Goal: Task Accomplishment & Management: Manage account settings

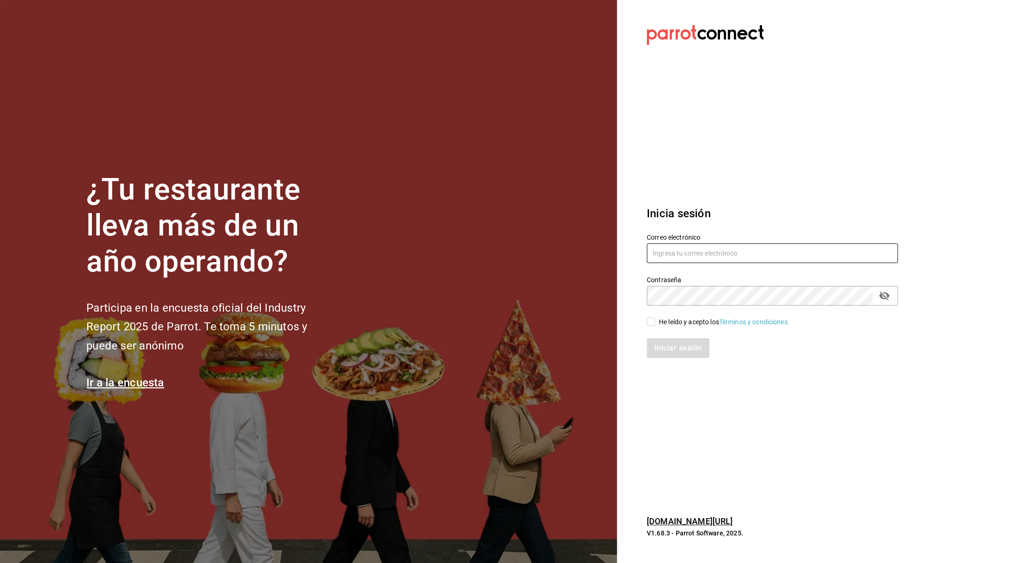
type input "[EMAIL_ADDRESS][DOMAIN_NAME]"
click at [654, 320] on input "He leído y acepto los Términos y condiciones." at bounding box center [651, 321] width 8 height 8
checkbox input "true"
click at [671, 344] on button "Iniciar sesión" at bounding box center [678, 348] width 63 height 20
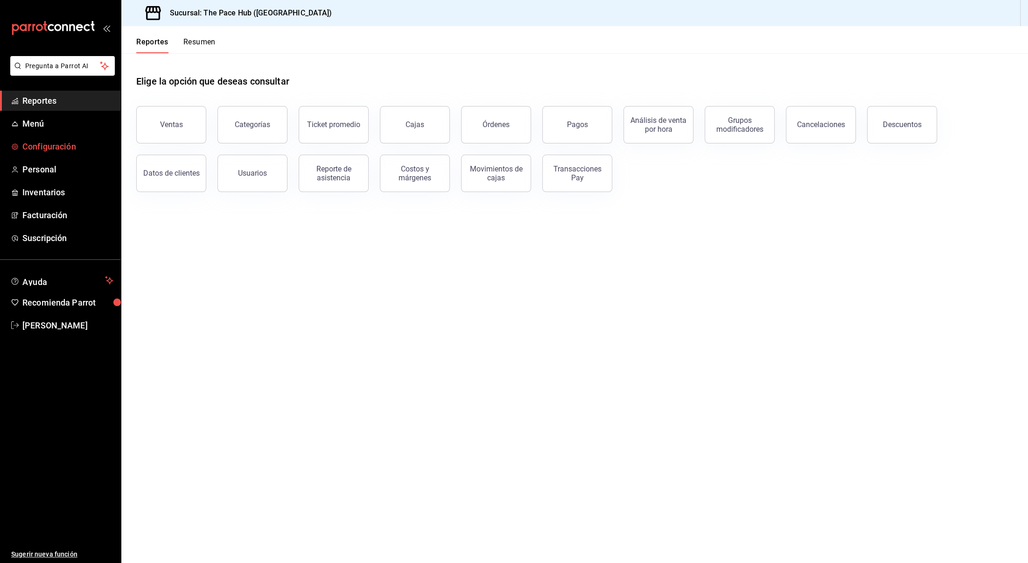
click at [56, 151] on span "Configuración" at bounding box center [67, 146] width 91 height 13
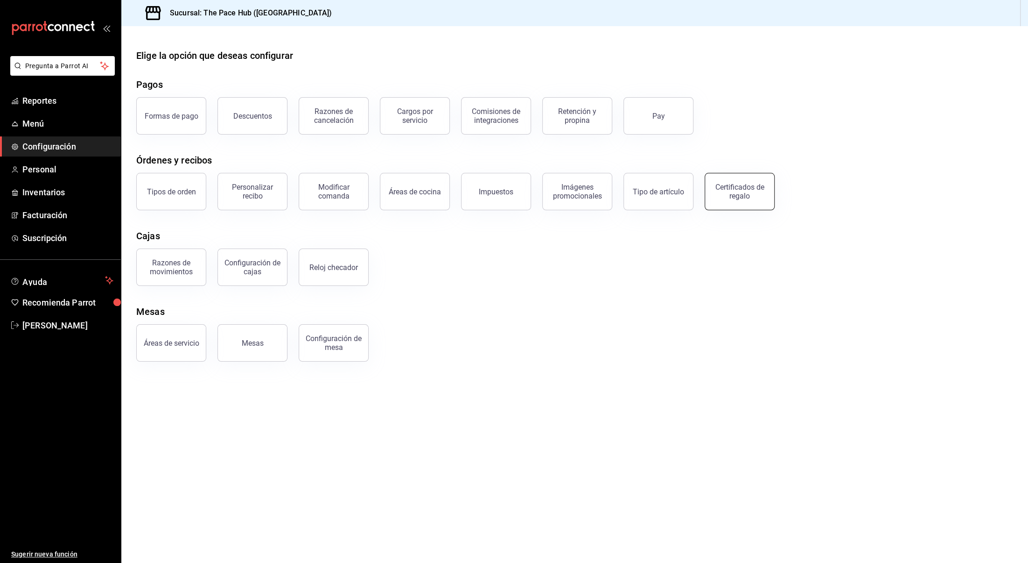
click at [738, 196] on div "Certificados de regalo" at bounding box center [740, 192] width 58 height 18
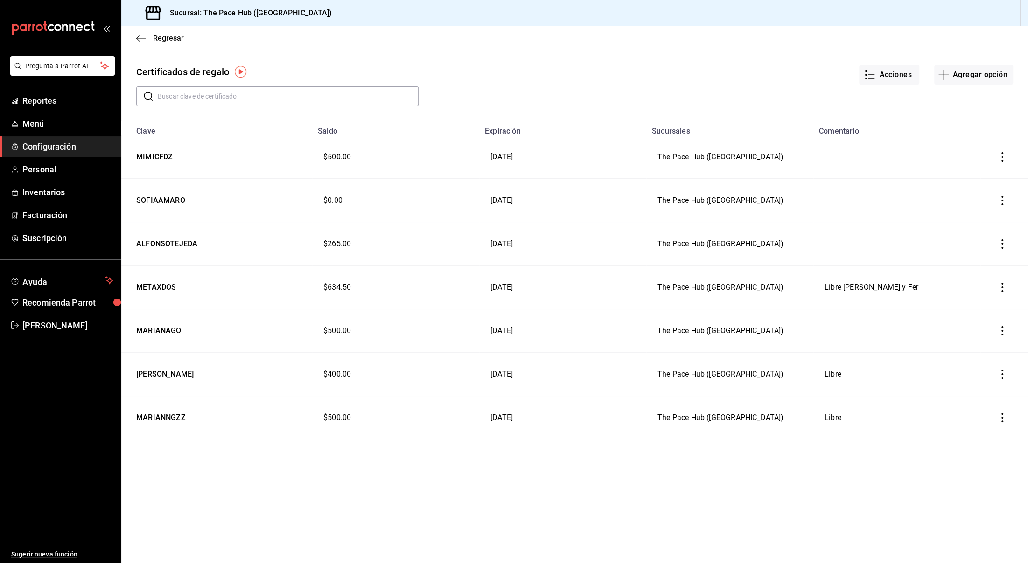
click at [1001, 244] on icon "button" at bounding box center [1002, 243] width 9 height 9
click at [768, 248] on div at bounding box center [514, 281] width 1028 height 563
click at [1002, 416] on icon "button" at bounding box center [1003, 417] width 2 height 9
click at [974, 436] on span "Eliminar" at bounding box center [966, 438] width 24 height 7
click at [971, 454] on button "Eliminar" at bounding box center [967, 456] width 62 height 20
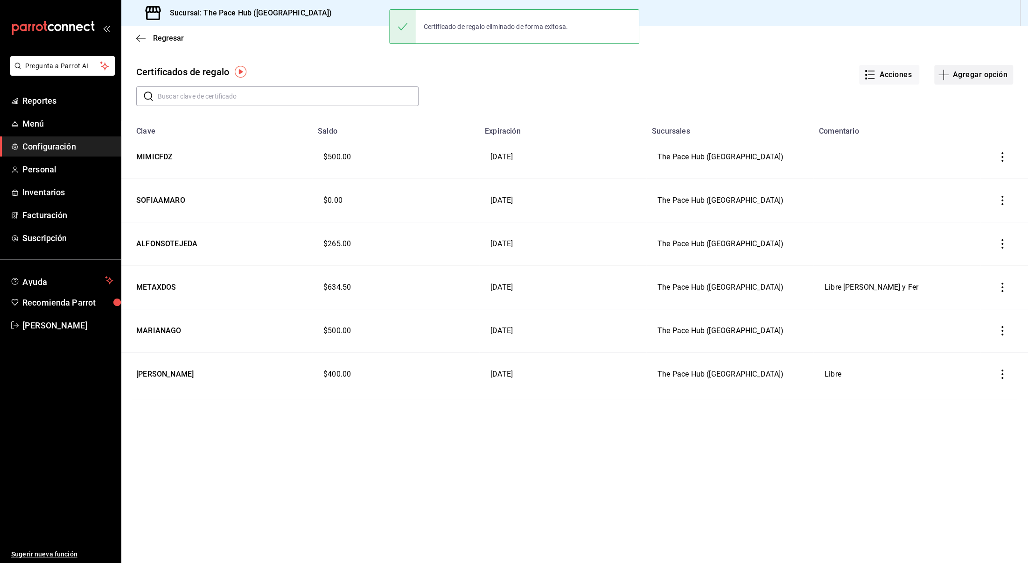
click at [966, 71] on button "Agregar opción" at bounding box center [974, 75] width 79 height 20
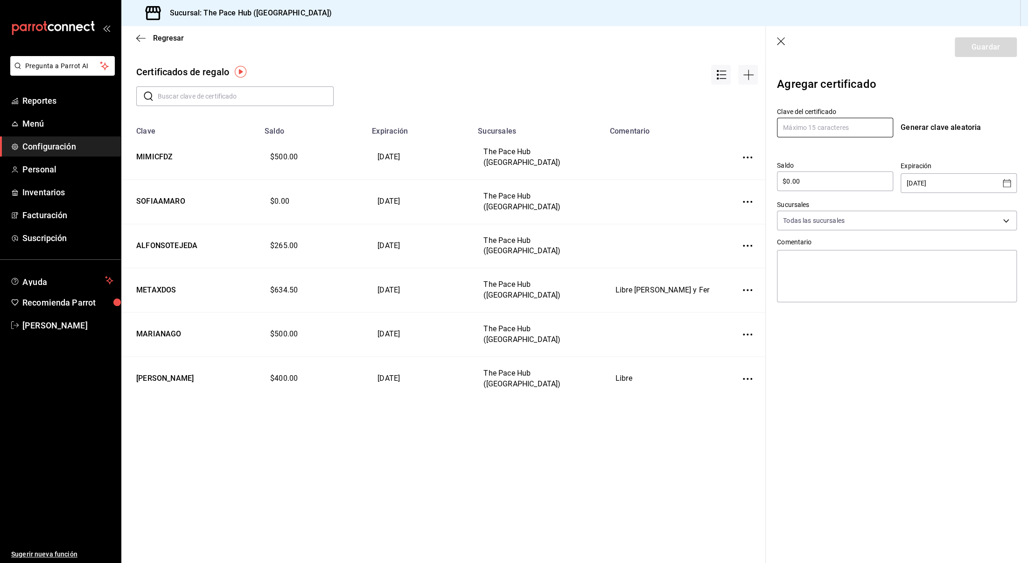
click at [811, 130] on input "text" at bounding box center [835, 128] width 116 height 20
type input "KARINACANTU"
click at [781, 148] on div "Clave del certificado KARINACANTU Generar clave aleatoria Saldo $0.00 ​ Expirac…" at bounding box center [897, 203] width 240 height 206
click at [801, 190] on div "$0.00 ​" at bounding box center [835, 181] width 116 height 20
type input "$0"
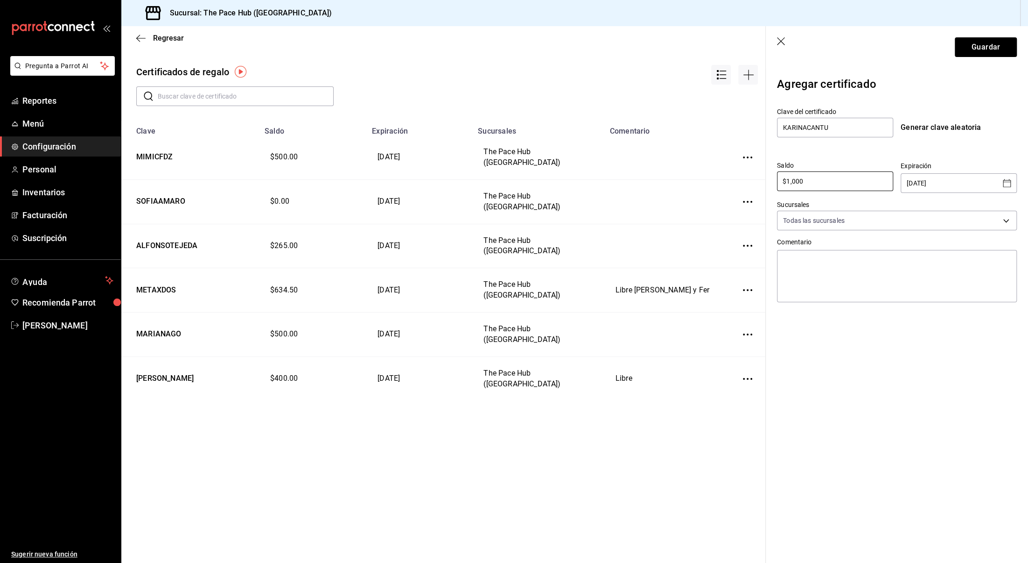
type input "$1,000"
click at [810, 162] on label "Saldo" at bounding box center [835, 165] width 116 height 7
click at [934, 183] on input "[DATE]" at bounding box center [952, 183] width 91 height 19
click at [1017, 188] on div "Agregar certificado Clave del certificado KARINACANTU Generar clave aleatoria S…" at bounding box center [897, 205] width 262 height 275
click at [1009, 188] on icon "Open calendar" at bounding box center [1007, 182] width 11 height 11
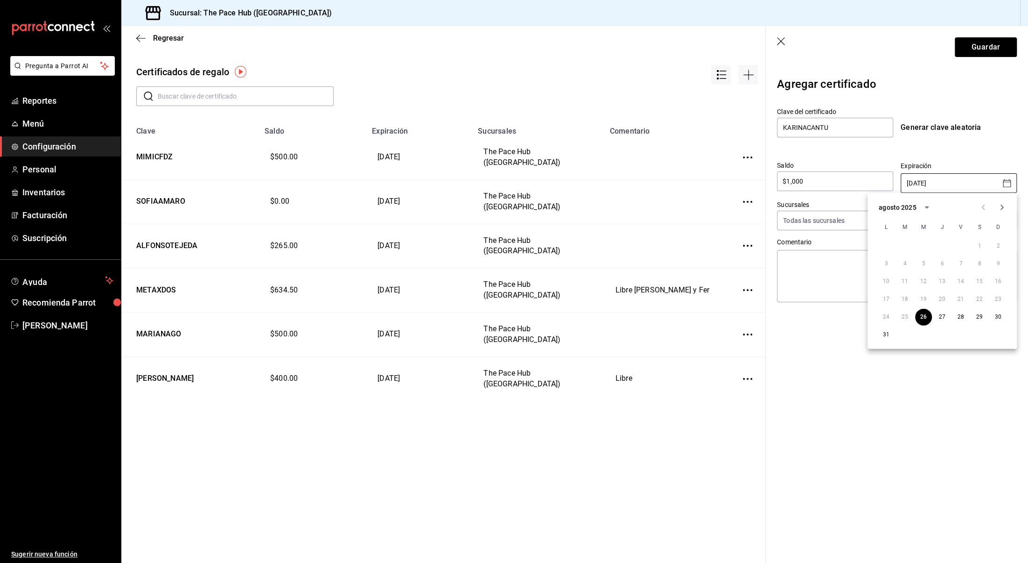
click at [1004, 207] on icon "Next month" at bounding box center [1002, 207] width 11 height 11
click at [918, 315] on button "30" at bounding box center [923, 317] width 17 height 17
type input "[DATE]"
click at [892, 362] on section "Guardar Agregar certificado Clave del certificado KARINACANTU Generar clave ale…" at bounding box center [897, 294] width 262 height 536
click at [976, 45] on button "Guardar" at bounding box center [986, 47] width 62 height 20
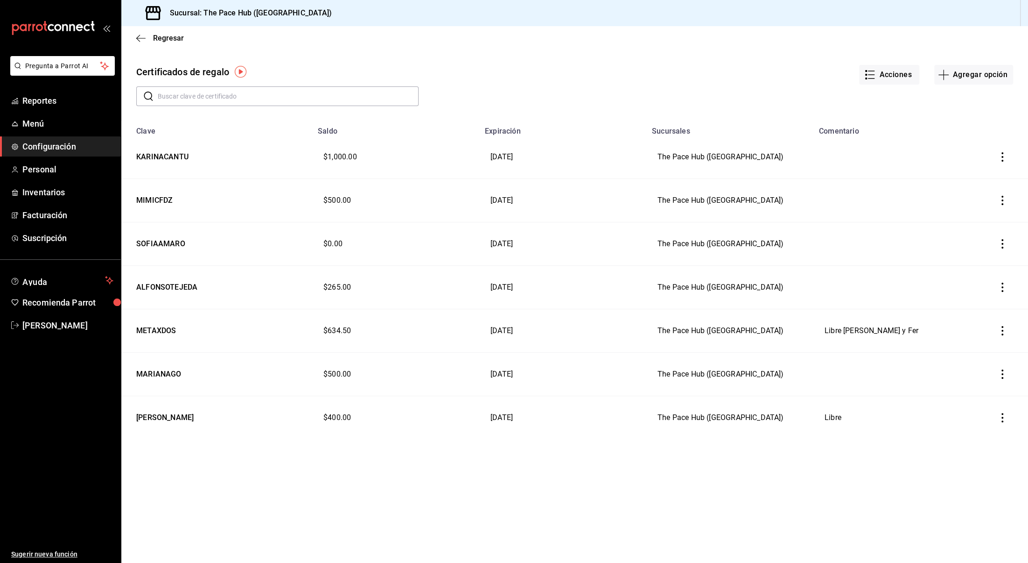
click at [56, 148] on span "Configuración" at bounding box center [67, 146] width 91 height 13
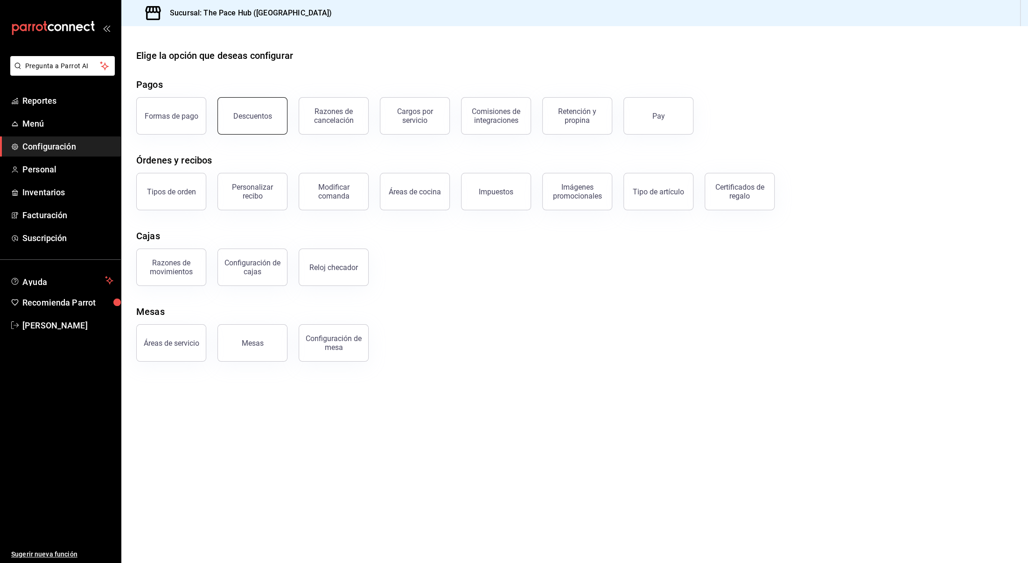
click at [260, 113] on div "Descuentos" at bounding box center [252, 116] width 39 height 9
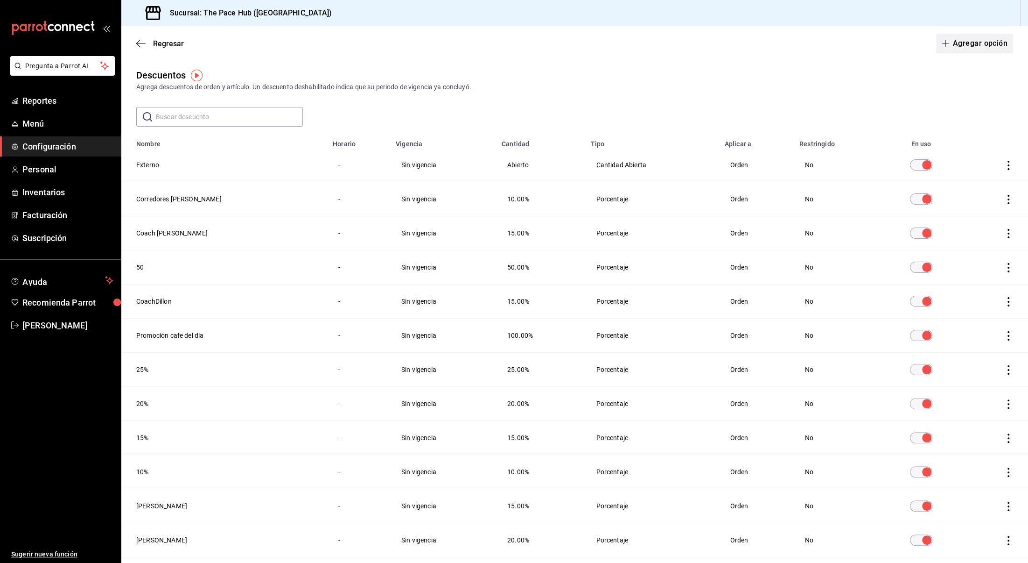
click at [956, 52] on button "Agregar opción" at bounding box center [974, 44] width 77 height 20
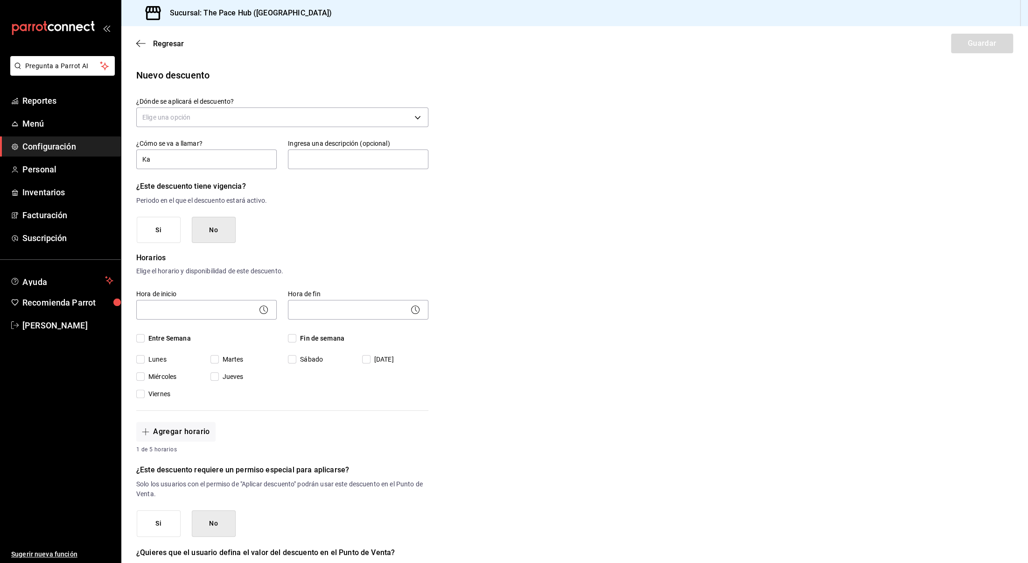
type input "K"
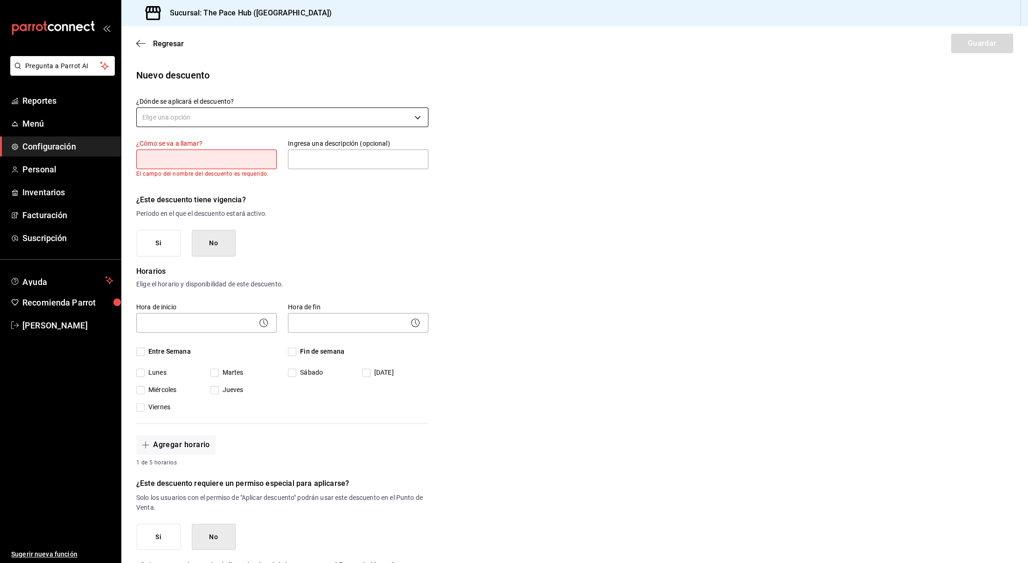
click at [172, 113] on body "Pregunta a Parrot AI Reportes Menú Configuración Personal Inventarios Facturaci…" at bounding box center [514, 281] width 1028 height 563
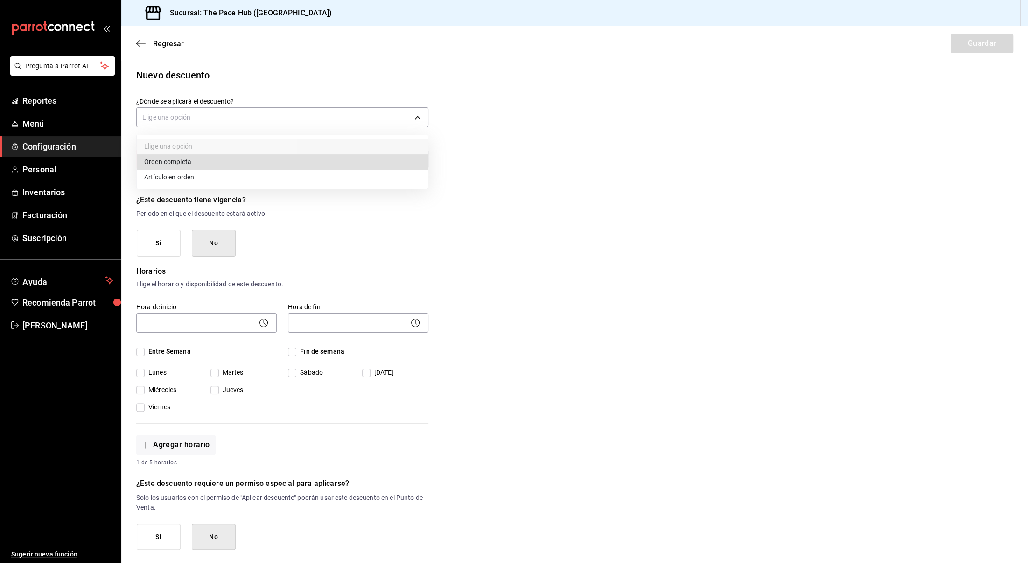
click at [185, 160] on li "Orden completa" at bounding box center [282, 161] width 291 height 15
type input "ORDER"
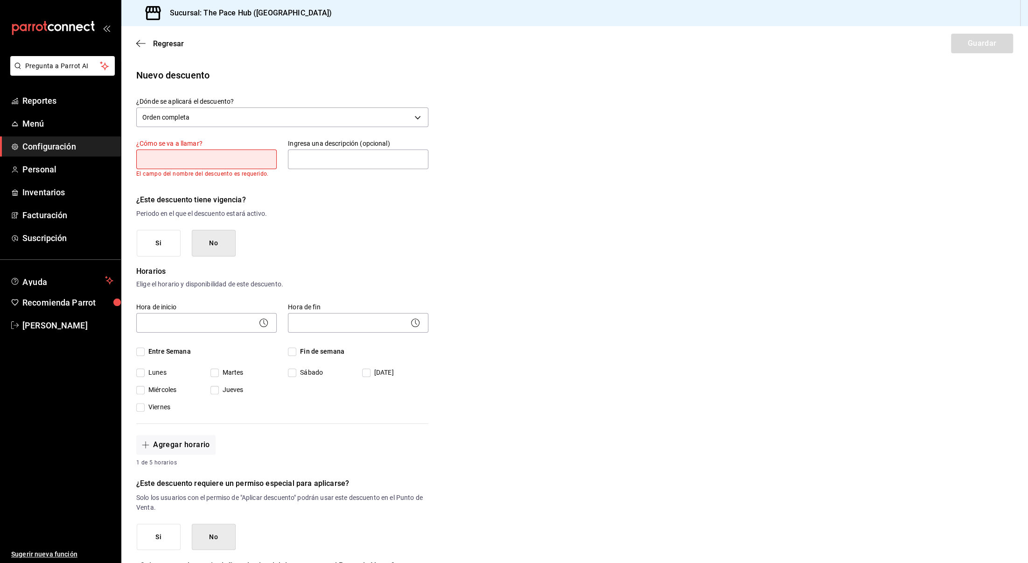
click at [164, 162] on input "text" at bounding box center [206, 159] width 141 height 20
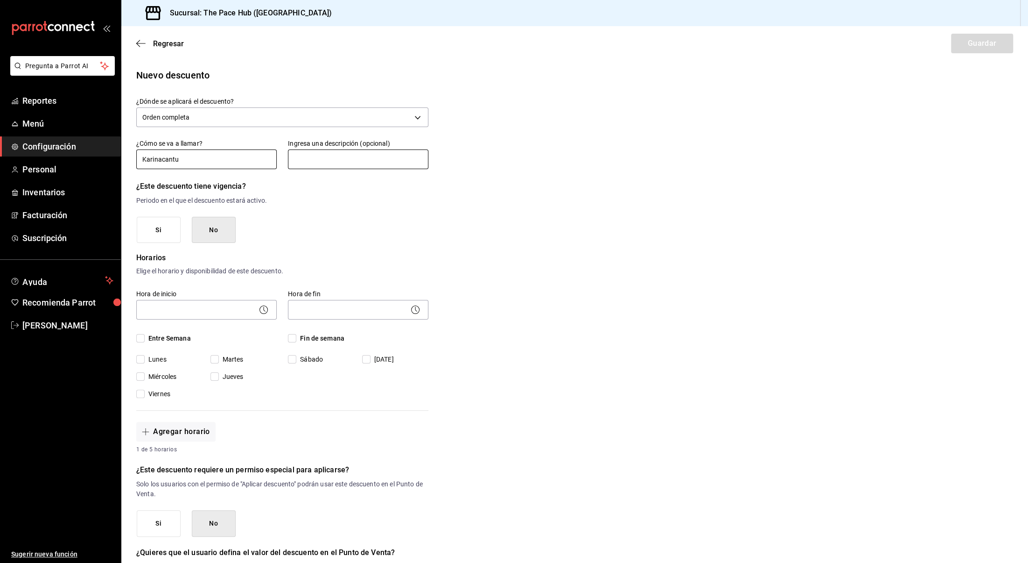
type input "Karinacantu"
click at [325, 161] on input "text" at bounding box center [358, 159] width 141 height 20
click at [317, 190] on h6 "¿Este descuento tiene vigencia?" at bounding box center [282, 186] width 292 height 13
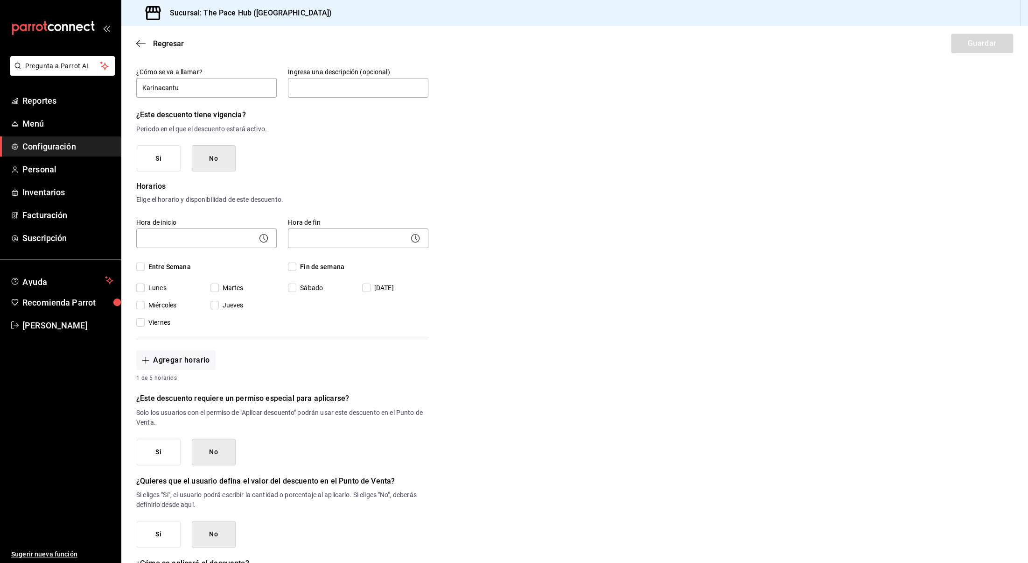
scroll to position [73, 0]
click at [240, 262] on label "Entre Semana" at bounding box center [206, 265] width 141 height 10
click at [145, 262] on input "Entre Semana" at bounding box center [140, 265] width 8 height 8
checkbox input "true"
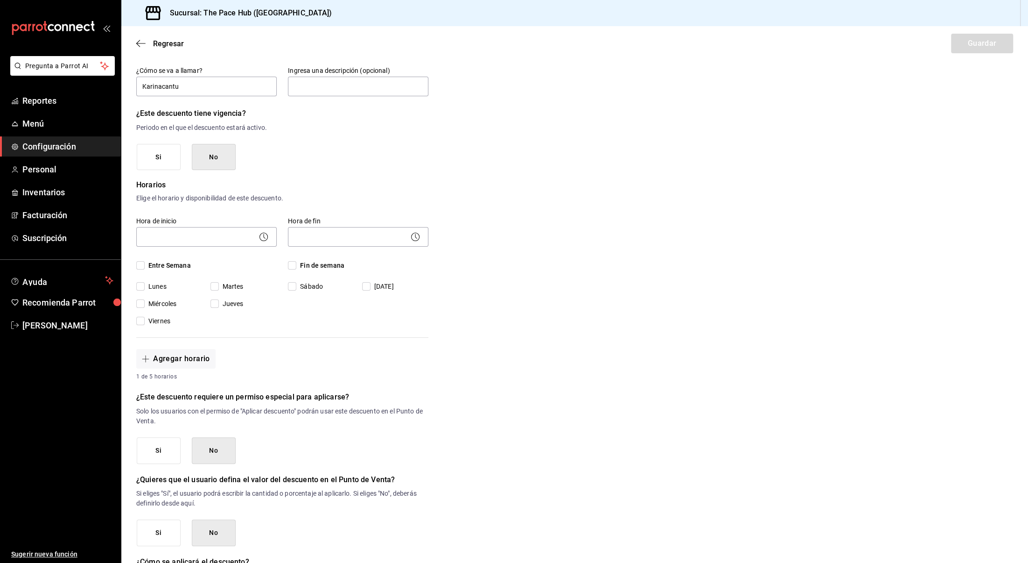
checkbox input "true"
click at [172, 265] on span "Entre Semana" at bounding box center [168, 265] width 46 height 10
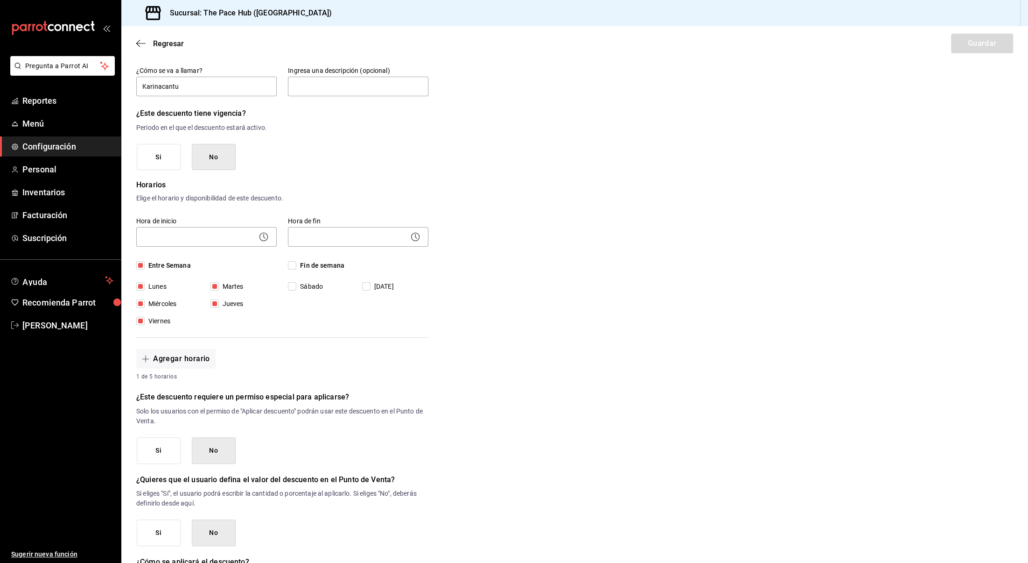
click at [145, 265] on input "Entre Semana" at bounding box center [140, 265] width 8 height 8
checkbox input "false"
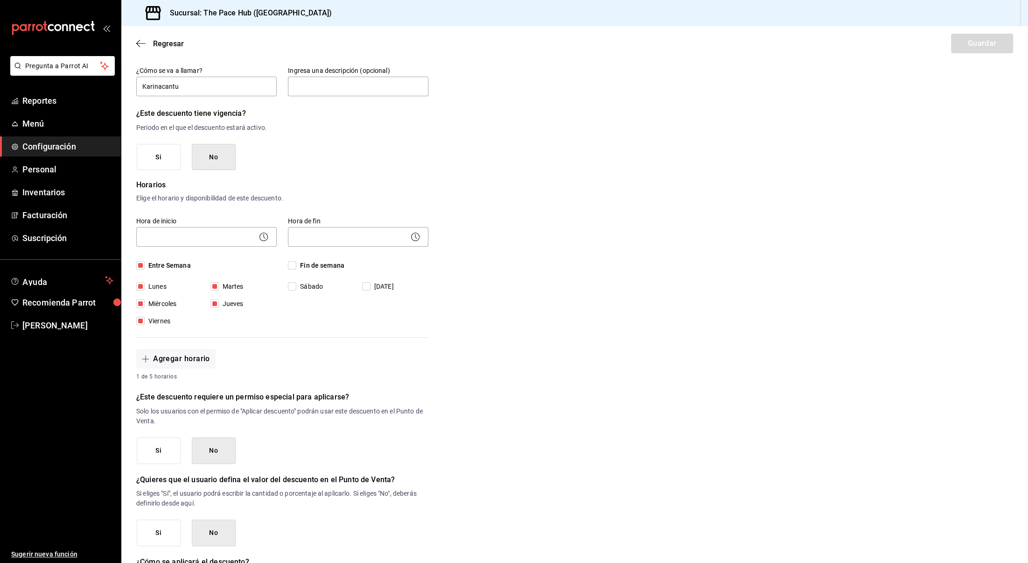
checkbox input "false"
click at [171, 264] on span "Entre Semana" at bounding box center [168, 265] width 46 height 10
click at [145, 264] on input "Entre Semana" at bounding box center [140, 265] width 8 height 8
checkbox input "true"
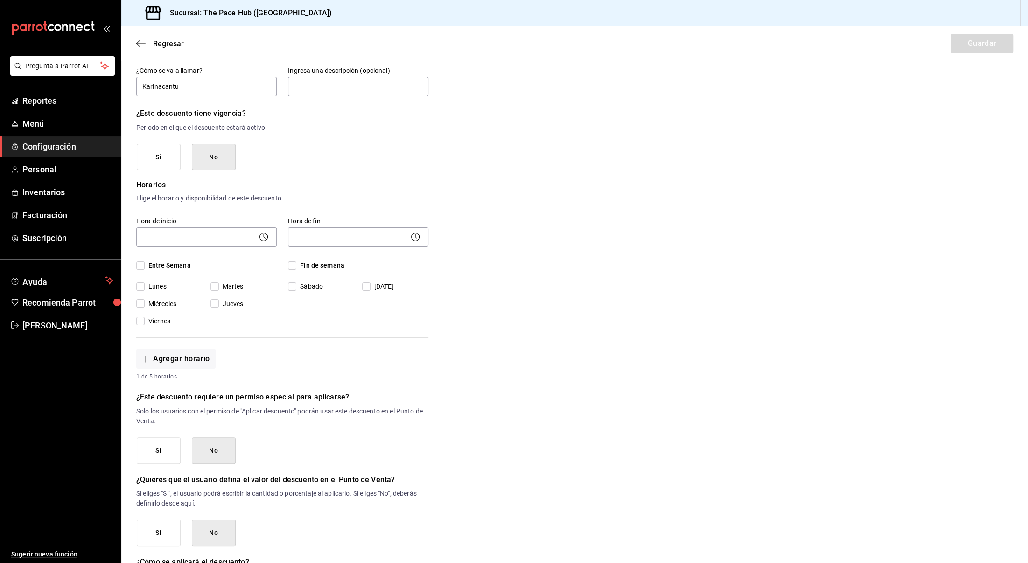
checkbox input "true"
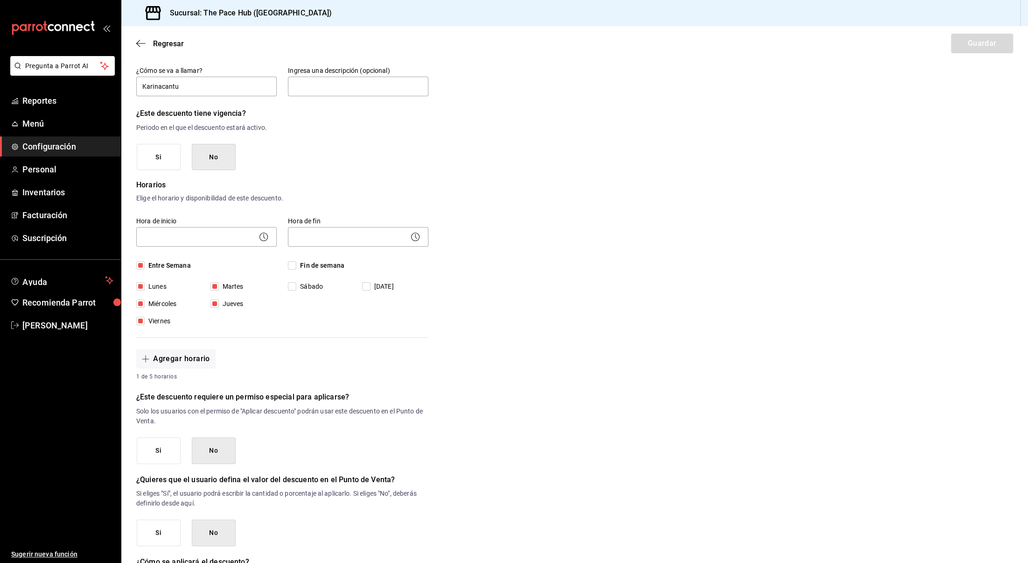
click at [298, 260] on span "Fin de semana" at bounding box center [320, 265] width 48 height 10
click at [296, 261] on input "Fin de semana" at bounding box center [292, 265] width 8 height 8
checkbox input "true"
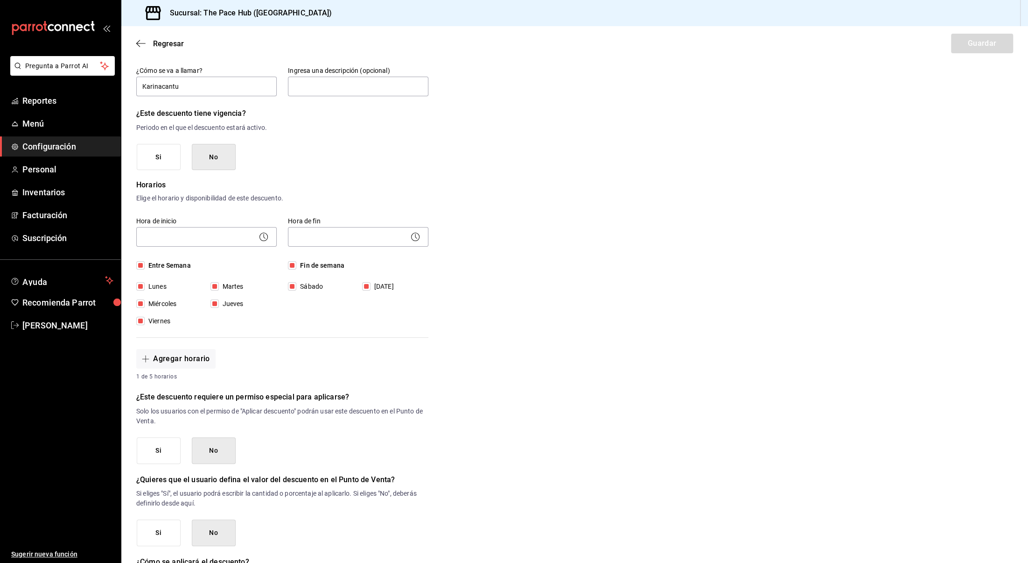
scroll to position [181, 0]
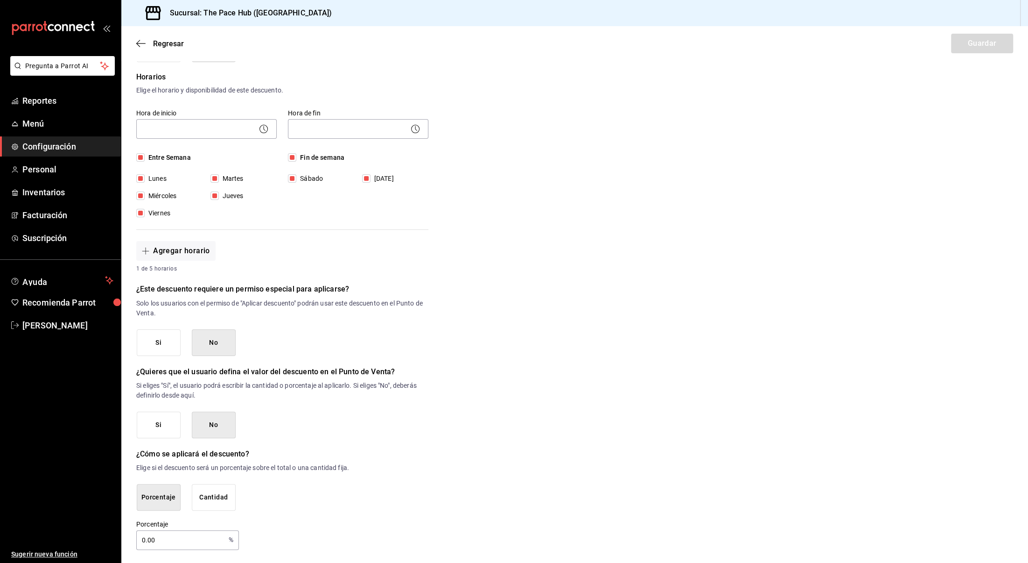
click at [162, 541] on input "0.00" at bounding box center [180, 539] width 89 height 19
type input "0"
type input "15"
click at [317, 520] on div "Porcentaje 15 % Porcentaje" at bounding box center [282, 535] width 292 height 30
click at [422, 479] on div "¿Cómo se aplicará el descuento? Elige si el descuento será un porcentaje sobre …" at bounding box center [282, 478] width 292 height 63
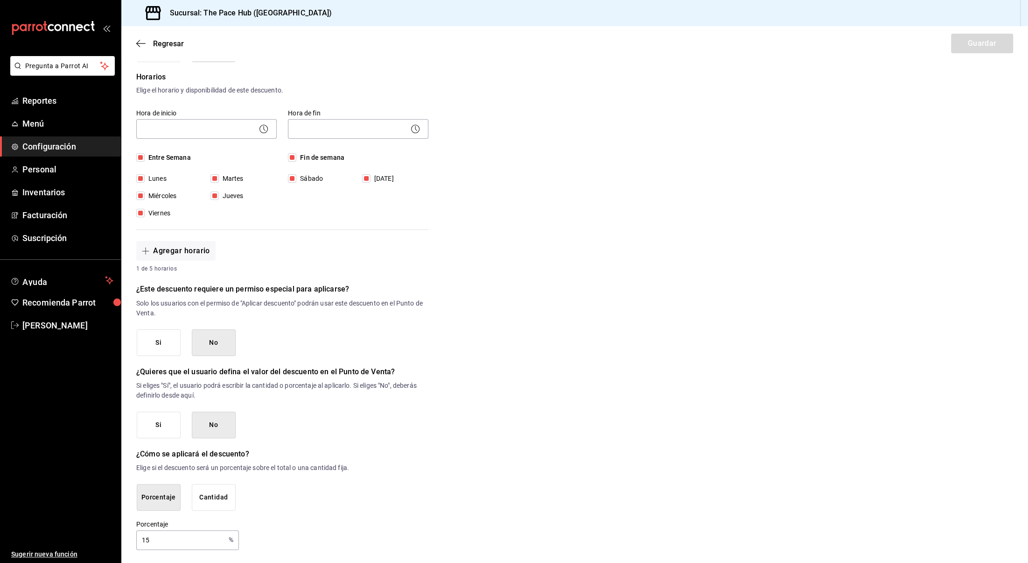
scroll to position [0, 0]
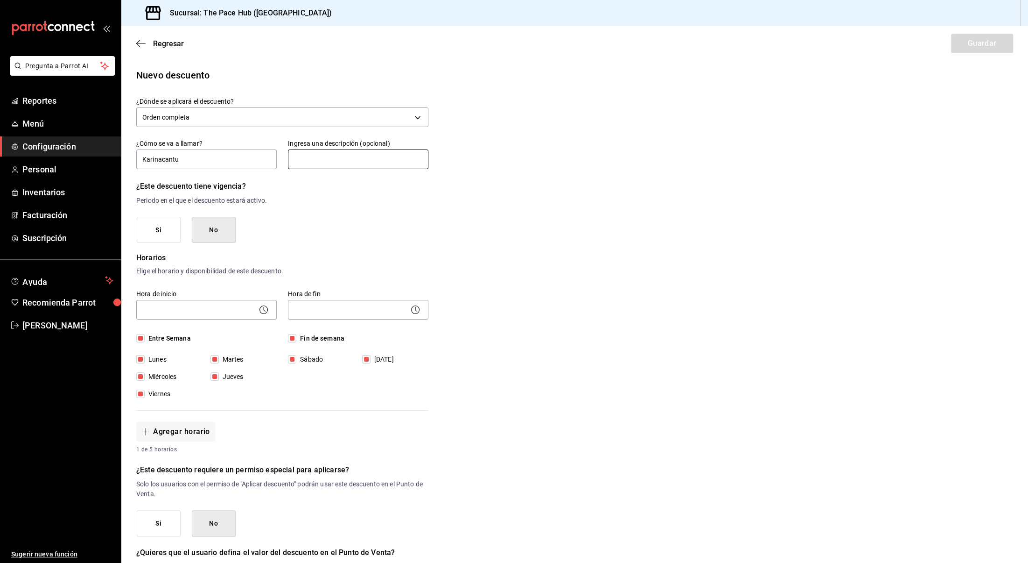
click at [311, 166] on input "text" at bounding box center [358, 159] width 141 height 20
type input "e"
type input "seguidores"
click at [499, 251] on div "Nuevo descuento ¿Dónde se aplicará el descuento? Orden completa ORDER ¿Cómo se …" at bounding box center [574, 399] width 907 height 662
click at [966, 35] on div "Regresar Guardar" at bounding box center [574, 43] width 907 height 35
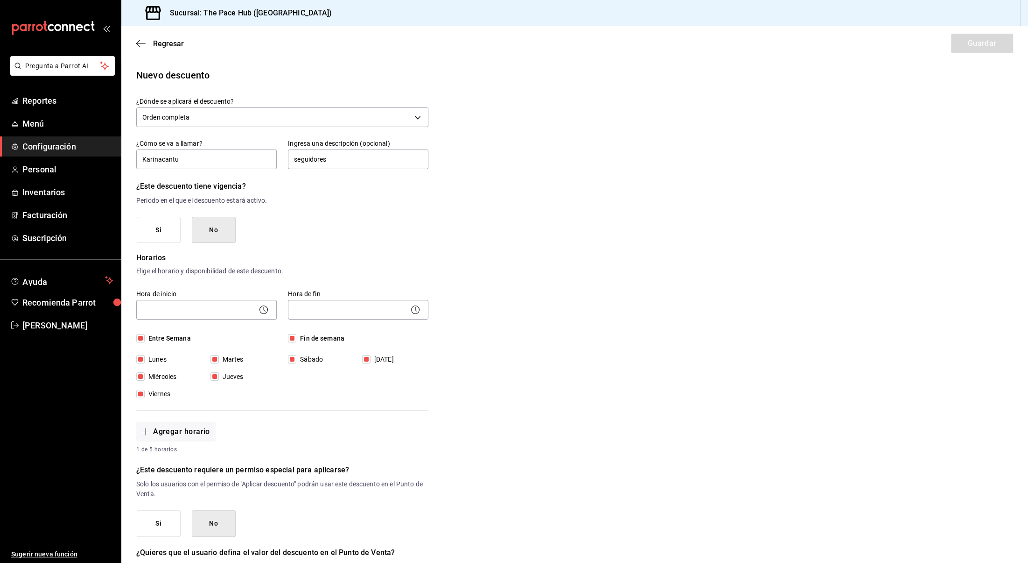
click at [668, 183] on div "Nuevo descuento ¿Dónde se aplicará el descuento? Orden completa ORDER ¿Cómo se …" at bounding box center [574, 399] width 907 height 662
click at [178, 159] on input "Karinacantu" at bounding box center [206, 159] width 141 height 20
click at [355, 225] on div "Si No" at bounding box center [283, 230] width 292 height 27
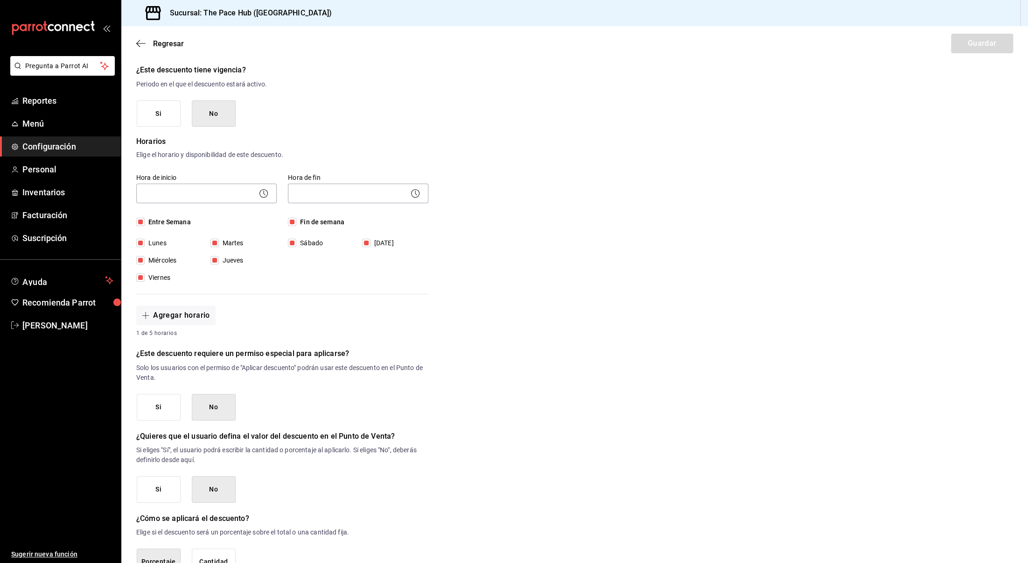
scroll to position [116, 0]
click at [197, 198] on body "Pregunta a Parrot AI Reportes Menú Configuración Personal Inventarios Facturaci…" at bounding box center [514, 281] width 1028 height 563
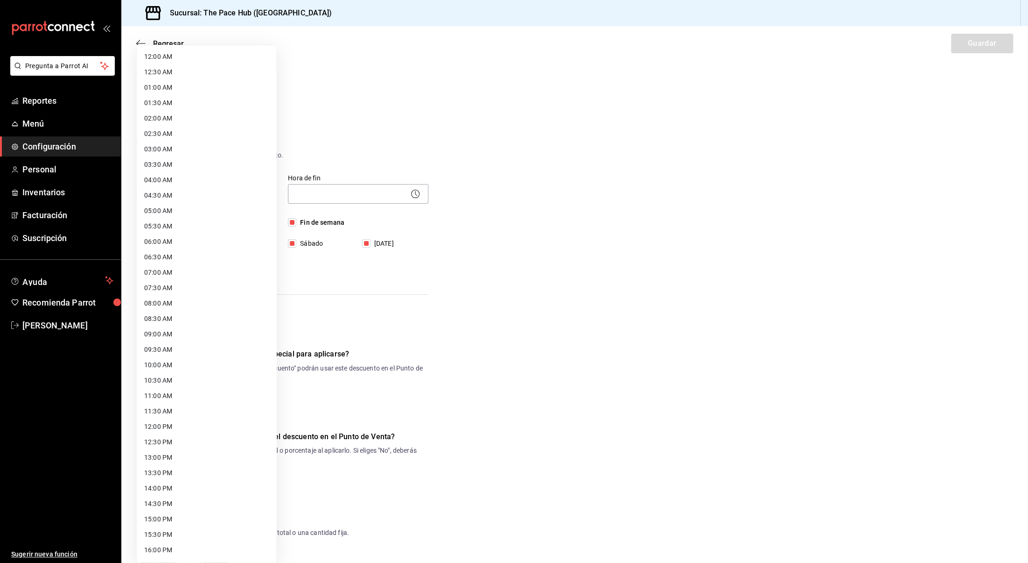
click at [176, 235] on li "06:00 AM" at bounding box center [207, 241] width 140 height 15
type input "06:00"
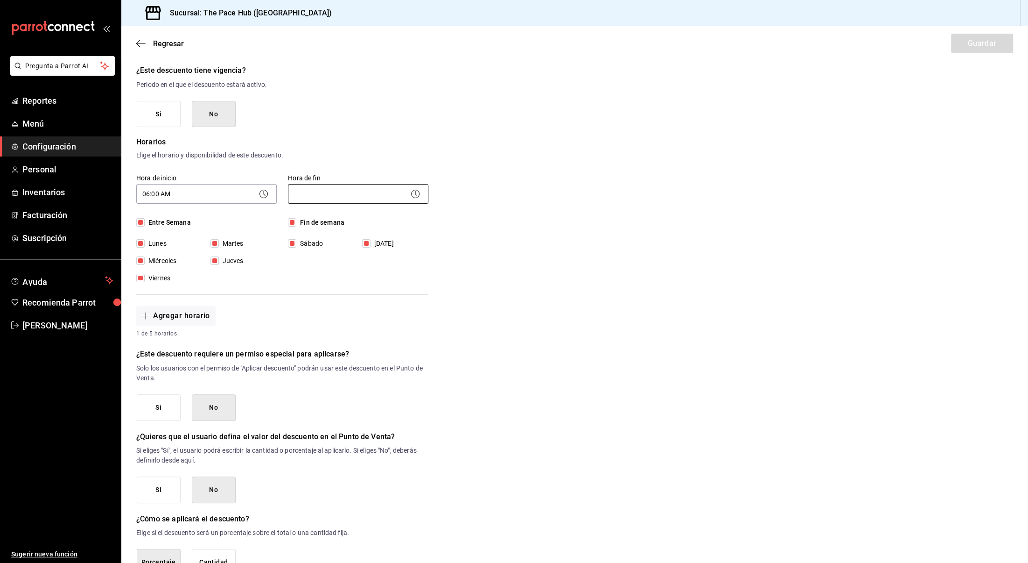
click at [328, 199] on body "Pregunta a Parrot AI Reportes Menú Configuración Personal Inventarios Facturaci…" at bounding box center [514, 281] width 1028 height 563
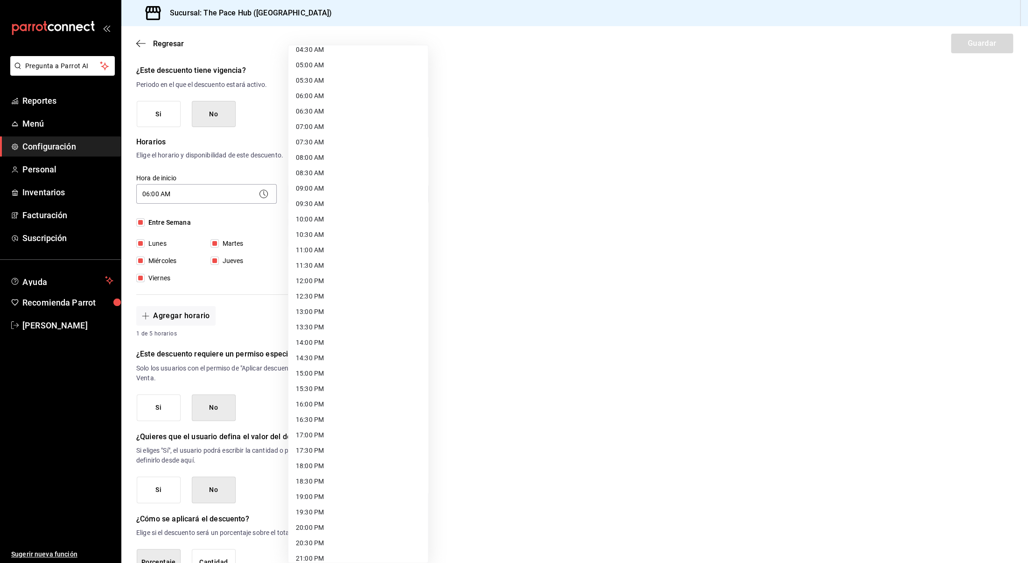
scroll to position [144, 0]
click at [319, 526] on li "20:00 PM" at bounding box center [359, 528] width 140 height 15
type input "20:00"
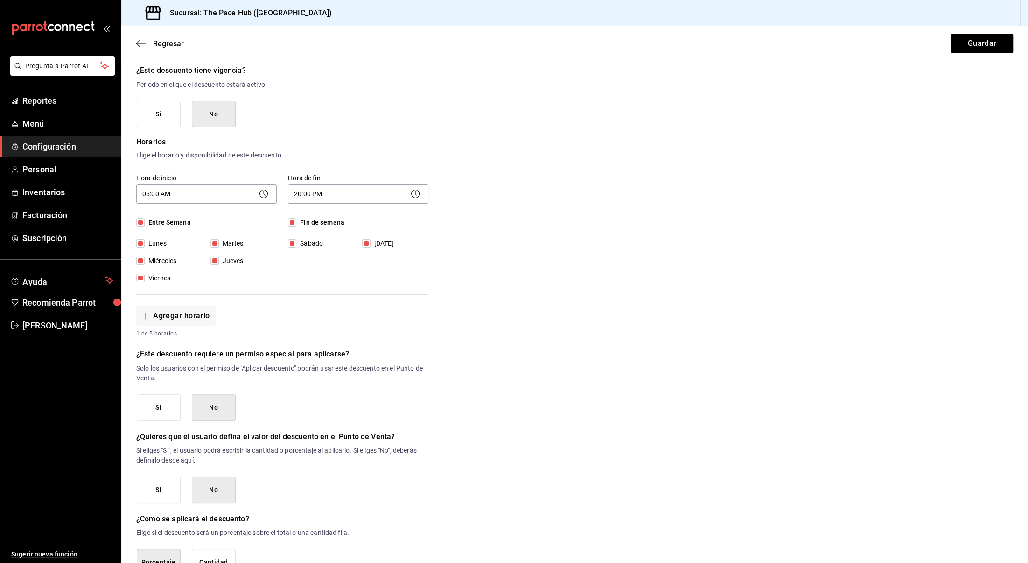
click at [472, 278] on div "Nuevo descuento ¿Dónde se aplicará el descuento? Orden completa ORDER ¿Cómo se …" at bounding box center [574, 283] width 907 height 662
click at [973, 41] on button "Guardar" at bounding box center [982, 44] width 62 height 20
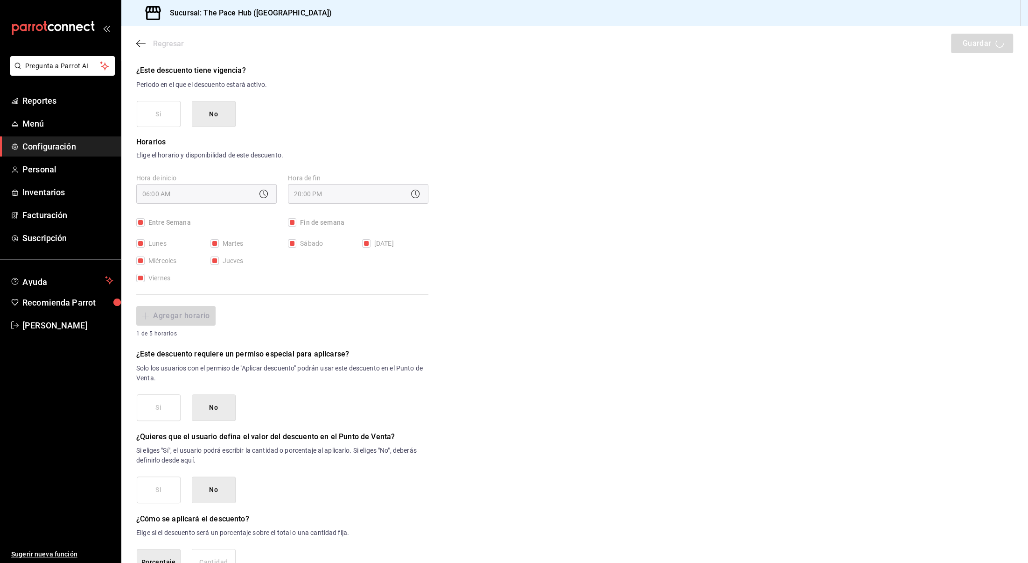
scroll to position [38, 0]
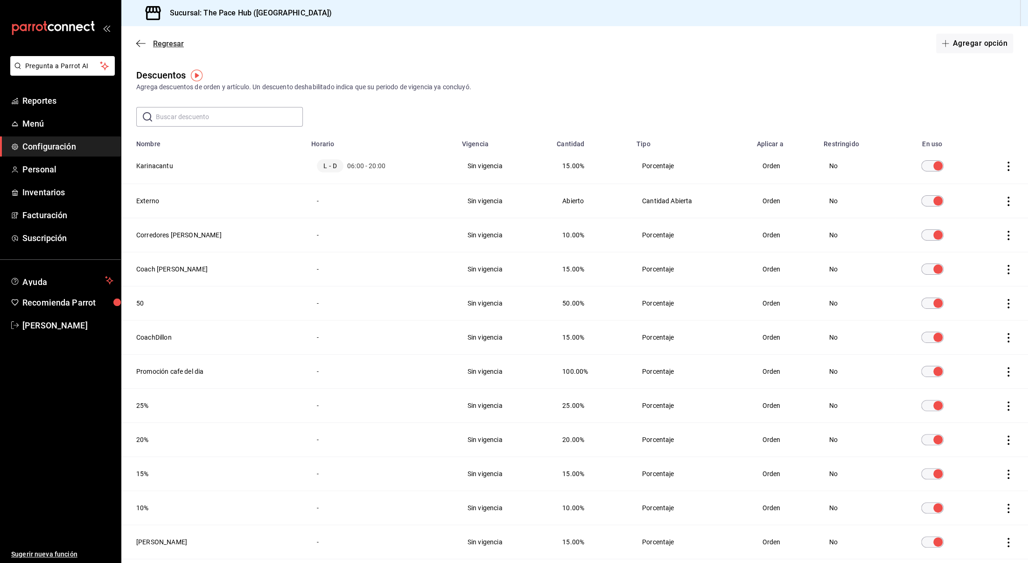
click at [139, 46] on icon "button" at bounding box center [138, 43] width 4 height 7
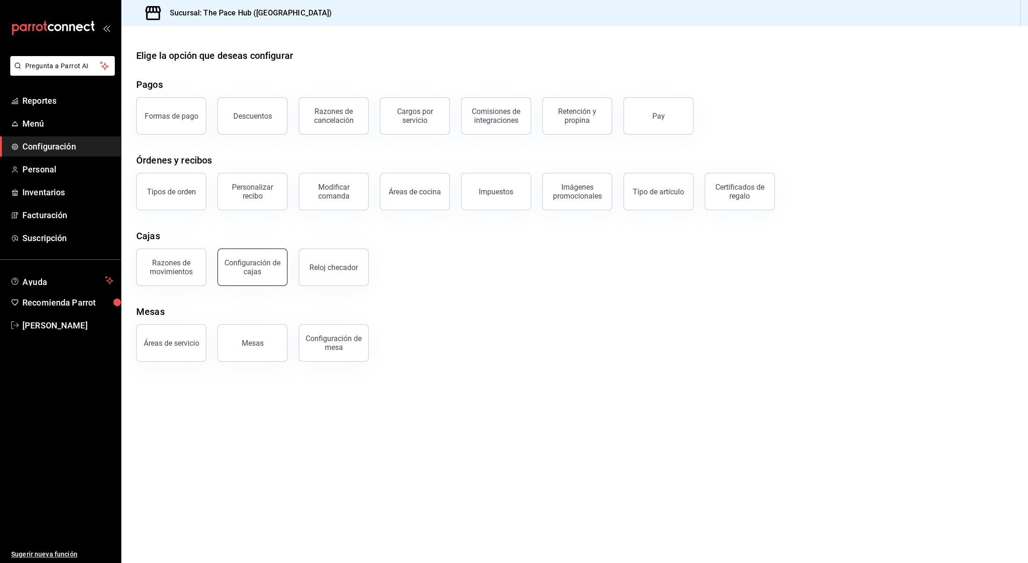
click at [267, 272] on div "Configuración de cajas" at bounding box center [253, 267] width 58 height 18
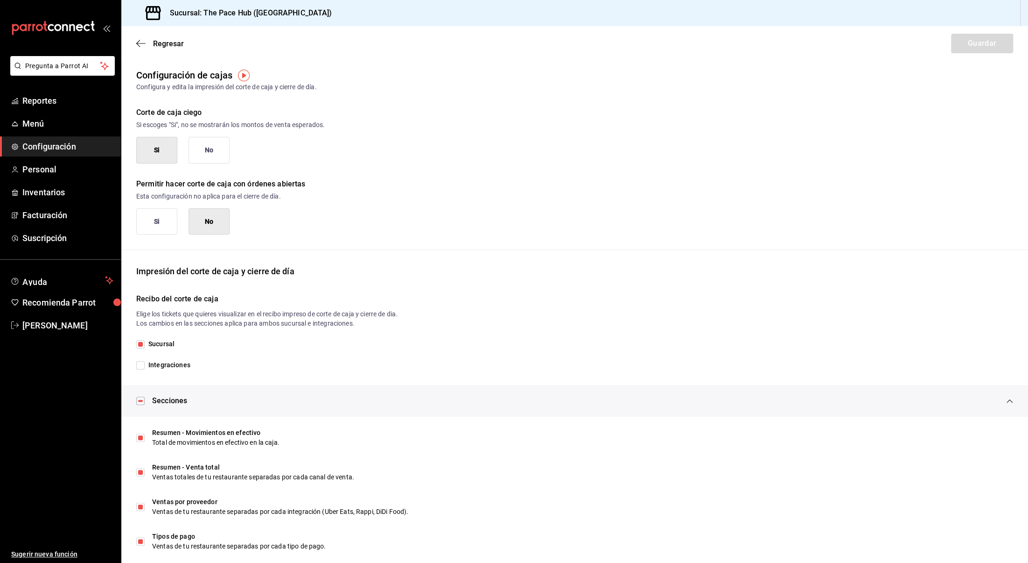
click at [139, 43] on icon "button" at bounding box center [140, 43] width 9 height 0
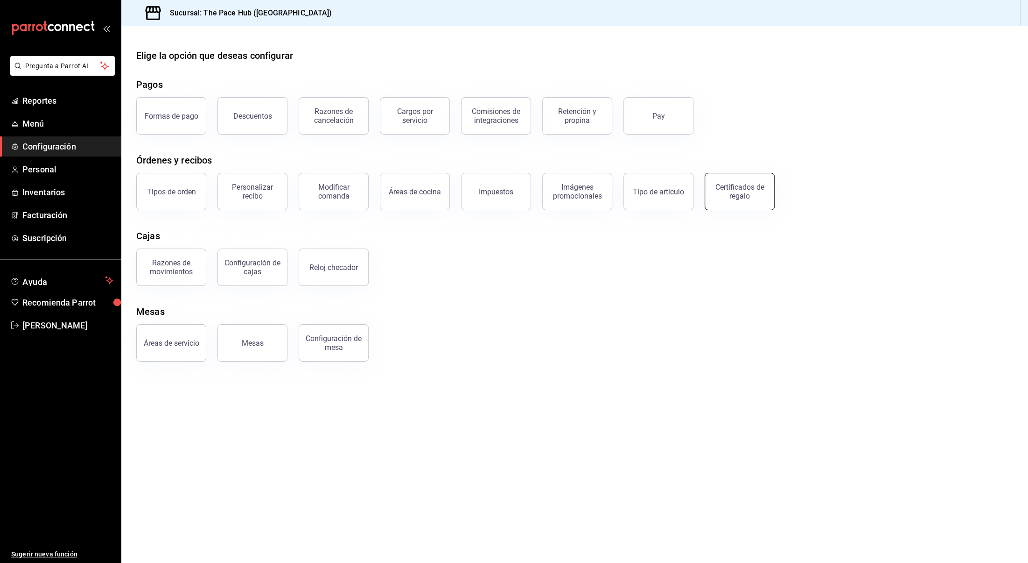
click at [727, 193] on div "Certificados de regalo" at bounding box center [740, 192] width 58 height 18
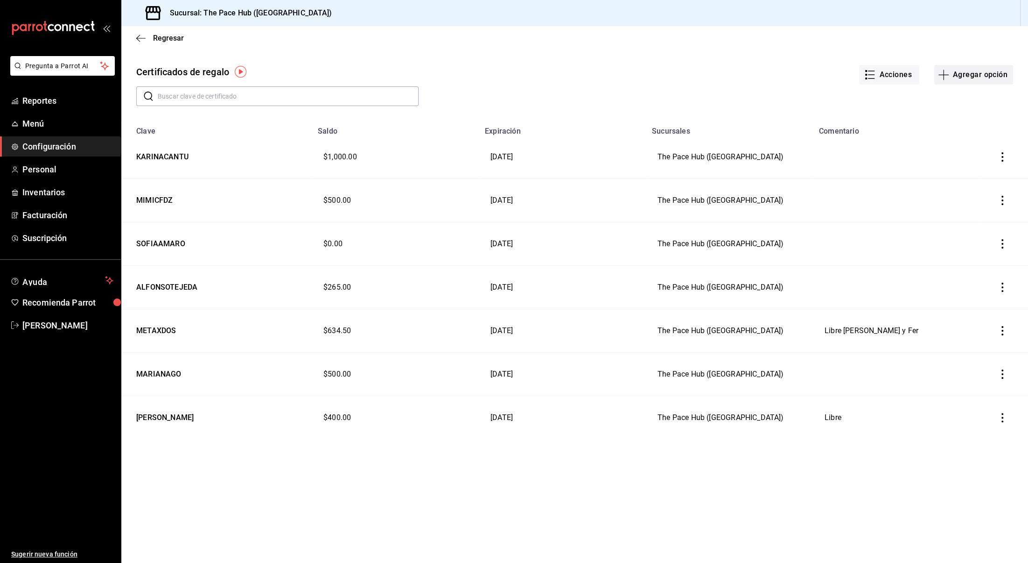
click at [961, 70] on button "Agregar opción" at bounding box center [974, 75] width 79 height 20
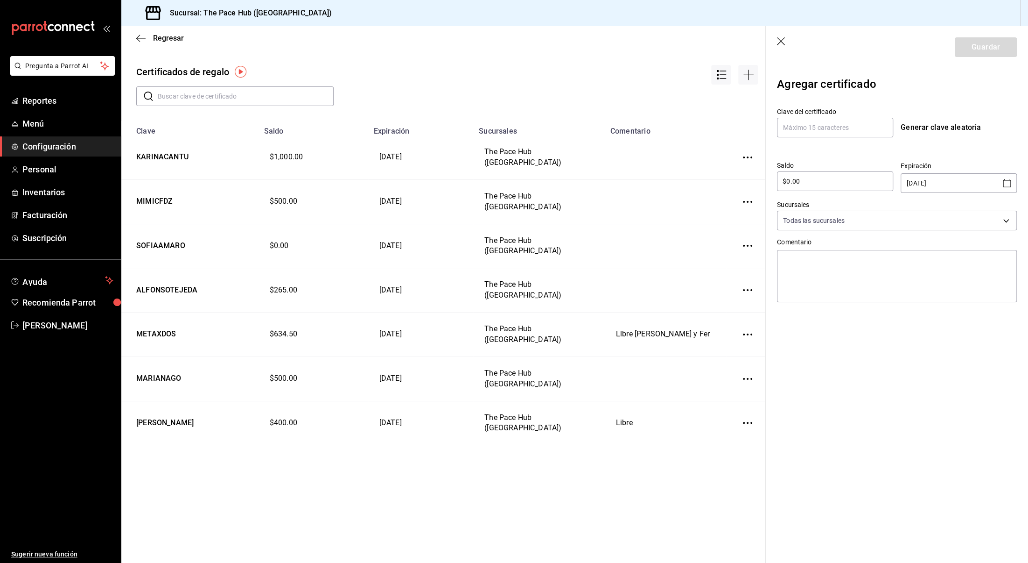
click at [795, 142] on div "Clave del certificado Generar clave aleatoria Saldo $0.00 ​ Expiración [DATE] ​…" at bounding box center [897, 203] width 240 height 206
click at [798, 127] on input "text" at bounding box center [835, 128] width 116 height 20
type input "RUNKATYRUN"
click at [814, 188] on div "$0.00 ​" at bounding box center [835, 181] width 116 height 20
type input "$0"
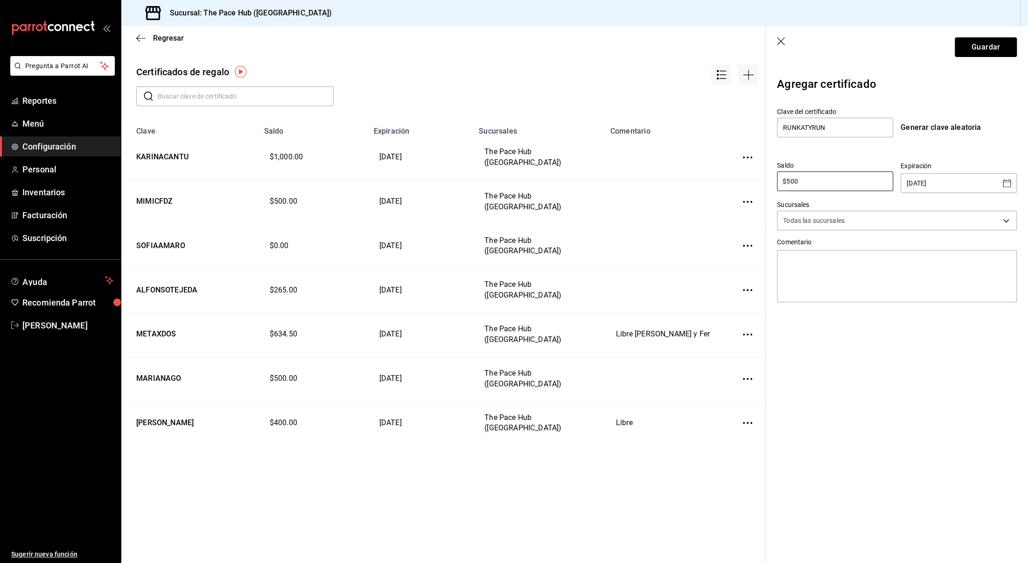
type input "$500"
click at [880, 152] on div "Clave del certificado RUNKATYRUN Generar clave aleatoria Saldo $500 ​ Expiració…" at bounding box center [897, 203] width 240 height 206
click at [937, 166] on p "Expiración" at bounding box center [959, 166] width 116 height 10
click at [944, 175] on input "[DATE]" at bounding box center [952, 183] width 91 height 19
click at [940, 190] on input "[DATE]" at bounding box center [952, 183] width 91 height 19
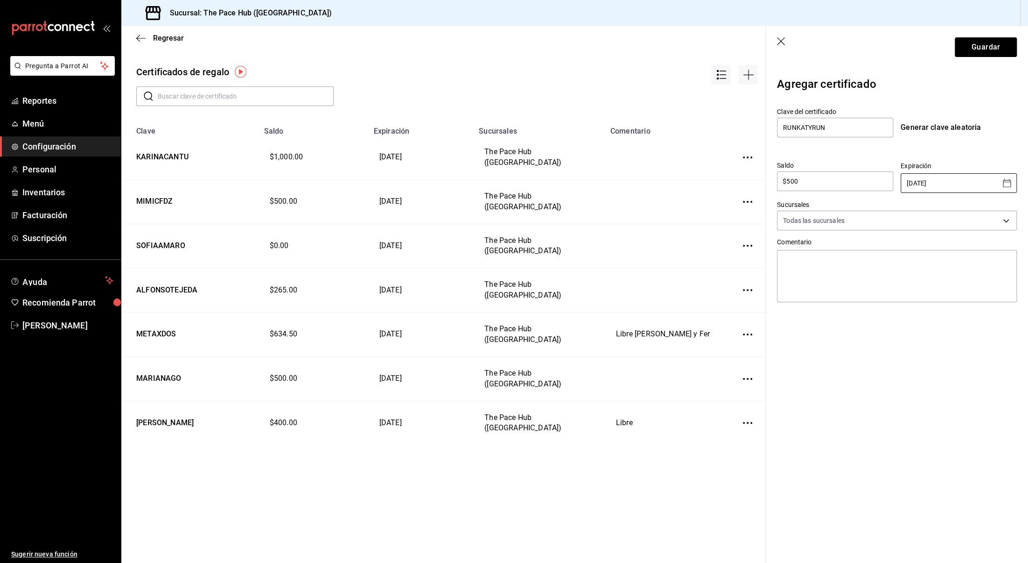
click at [956, 184] on input "[DATE]" at bounding box center [952, 183] width 91 height 19
click at [1011, 187] on icon "Open calendar" at bounding box center [1007, 182] width 11 height 11
click at [1000, 208] on icon "Next month" at bounding box center [1002, 207] width 11 height 11
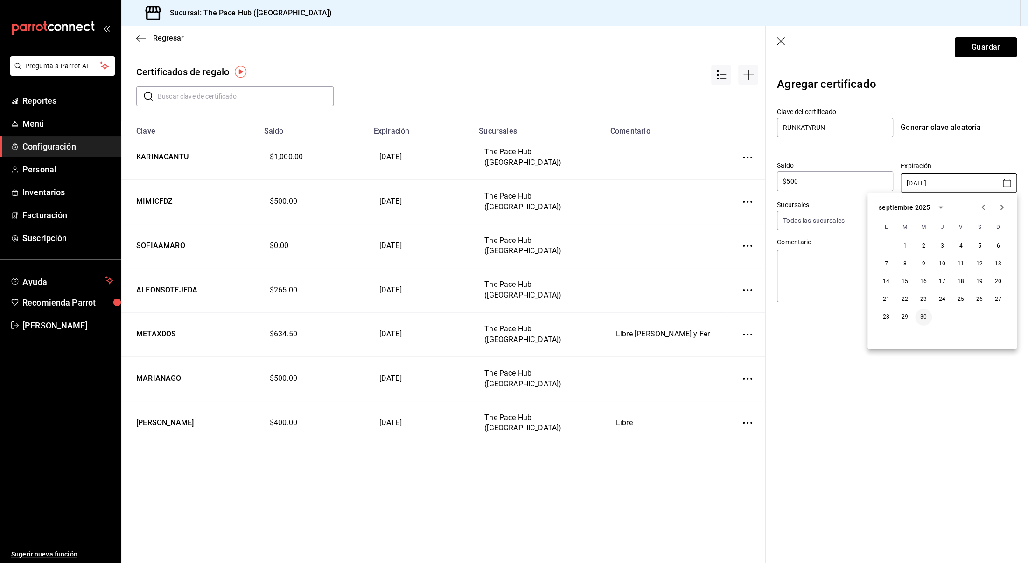
click at [924, 317] on button "30" at bounding box center [923, 317] width 17 height 17
type input "[DATE]"
click at [820, 350] on section "Guardar Agregar certificado Clave del certificado RUNKATYRUN Generar clave alea…" at bounding box center [897, 294] width 262 height 536
click at [982, 56] on button "Guardar" at bounding box center [986, 47] width 62 height 20
